Goal: Information Seeking & Learning: Learn about a topic

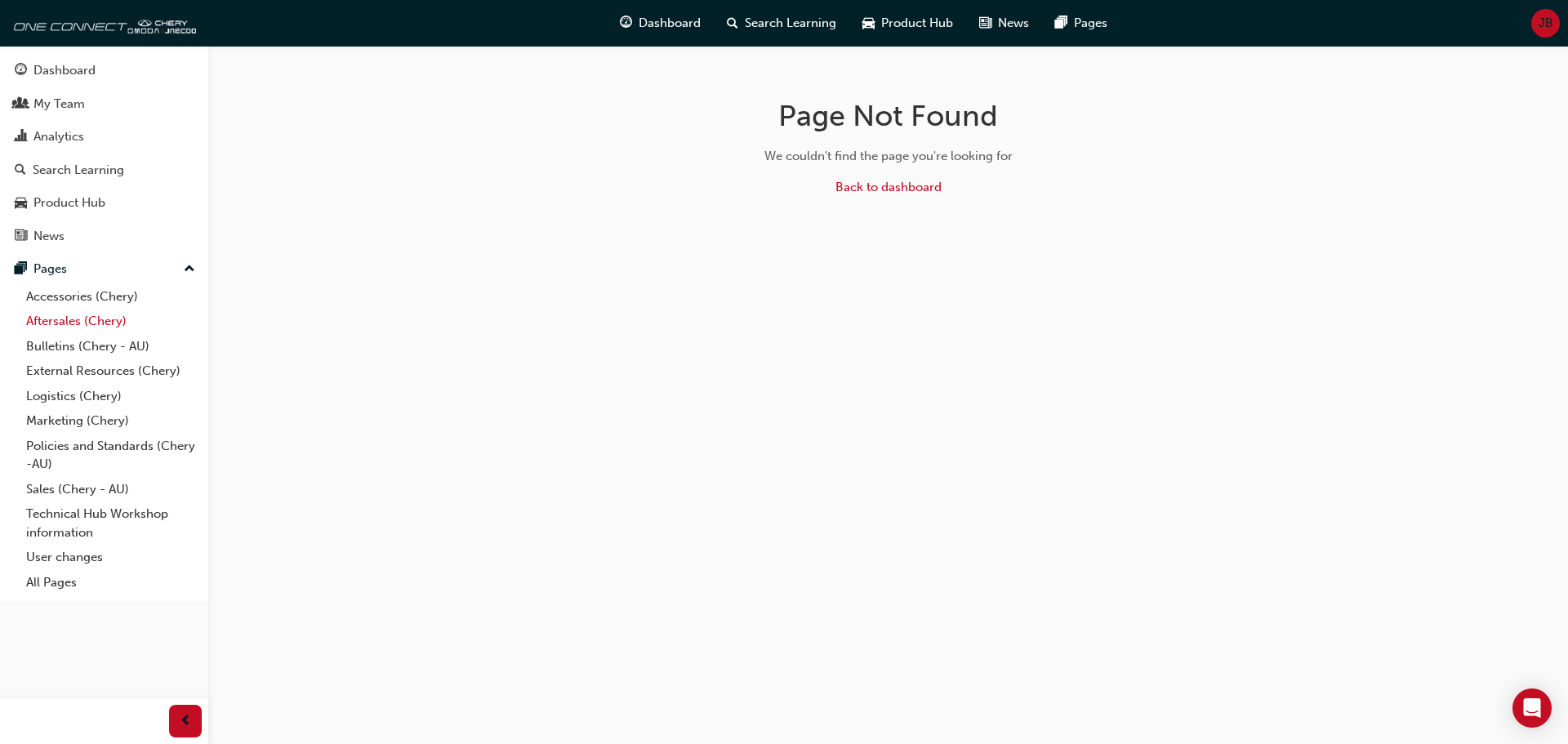
click at [77, 317] on link "Aftersales (Chery)" at bounding box center [111, 321] width 182 height 26
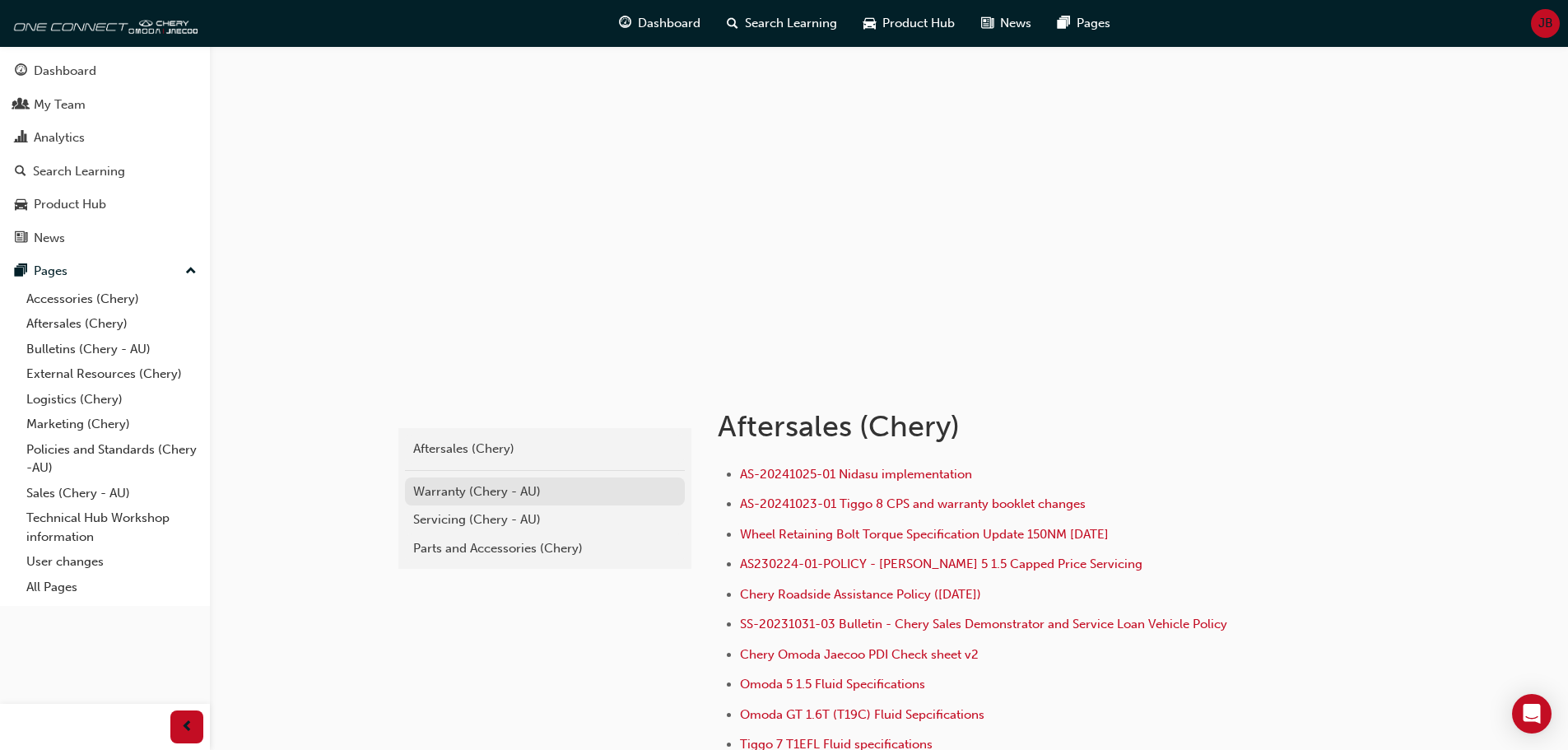
click at [579, 486] on div "Warranty (Chery - AU)" at bounding box center [545, 491] width 264 height 19
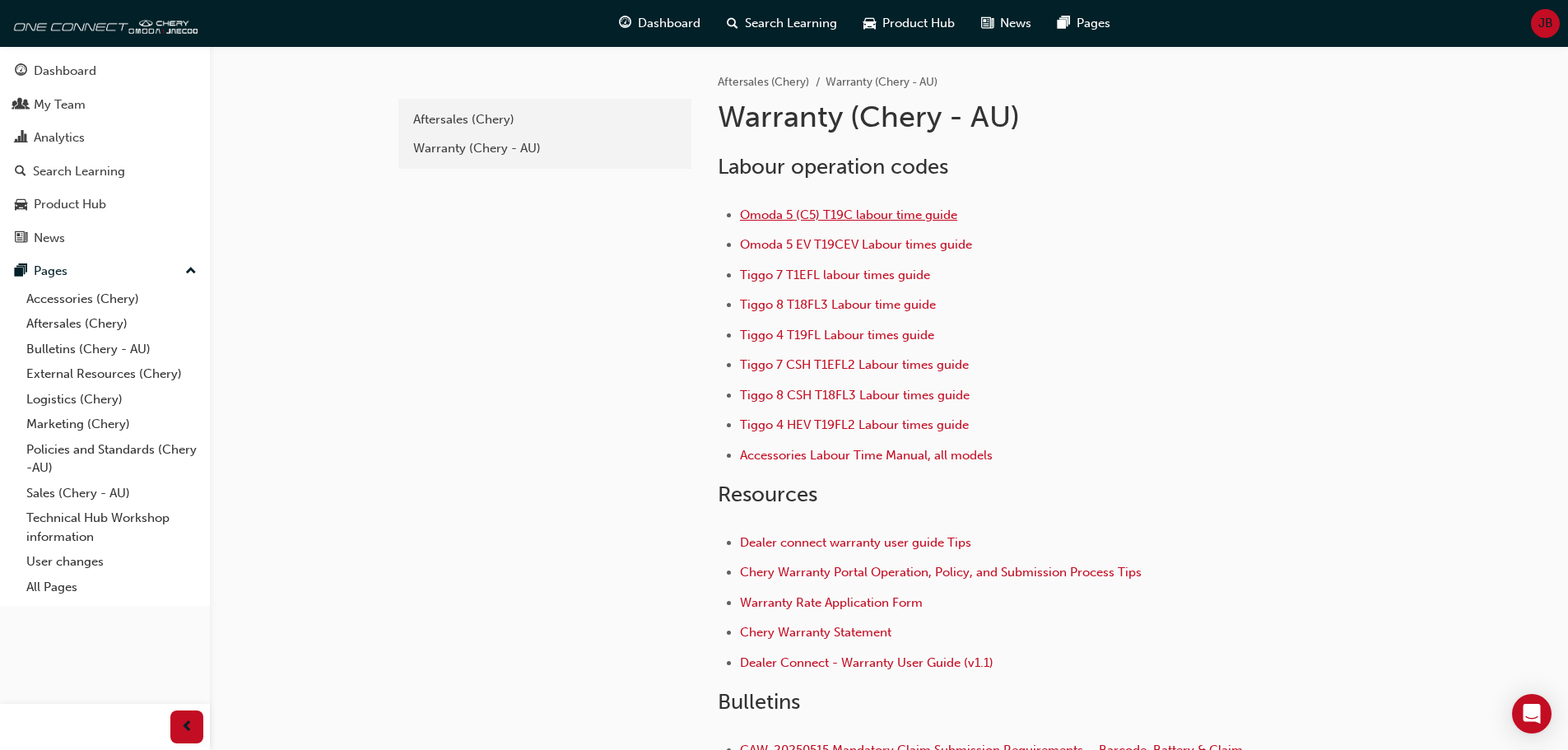
click at [880, 214] on span "Omoda 5 (C5) T19C labour time guide" at bounding box center [848, 214] width 217 height 15
